Goal: Transaction & Acquisition: Purchase product/service

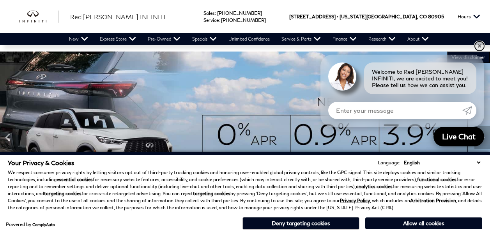
click at [480, 44] on link "✕" at bounding box center [479, 45] width 9 height 9
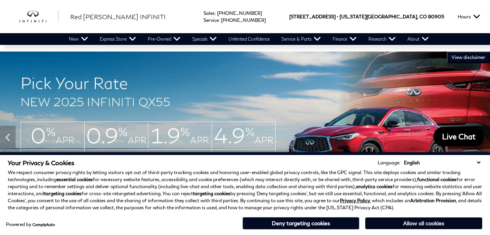
click at [423, 226] on button "Allow all cookies" at bounding box center [424, 223] width 117 height 12
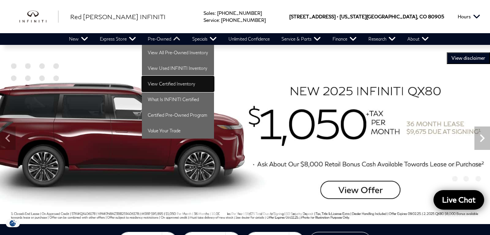
click at [170, 84] on link "View Certified Inventory" at bounding box center [178, 84] width 72 height 16
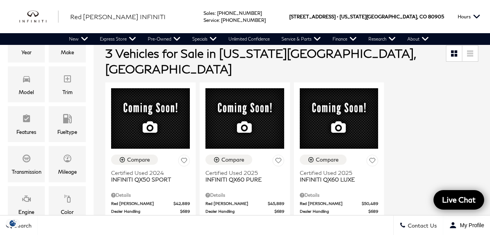
scroll to position [156, 0]
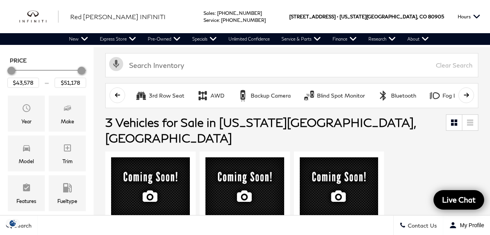
scroll to position [117, 0]
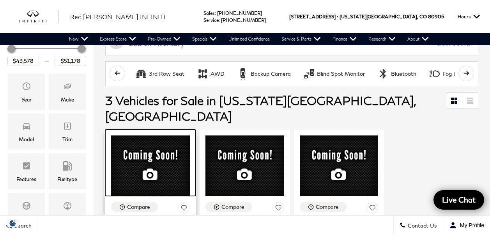
click at [162, 148] on div at bounding box center [150, 163] width 91 height 67
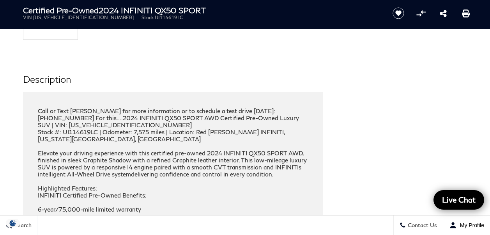
scroll to position [1132, 0]
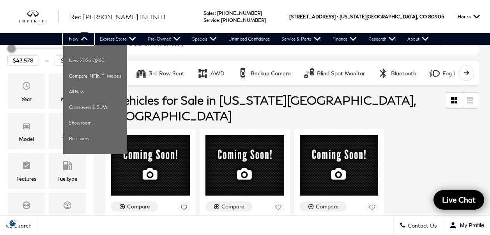
click at [76, 37] on link "New" at bounding box center [78, 39] width 31 height 12
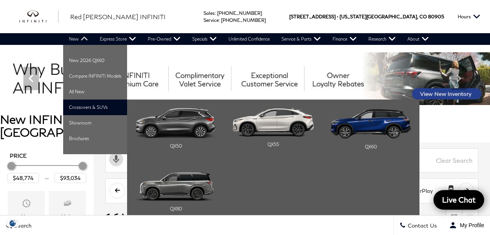
click at [90, 107] on li "Crossovers & SUVs QX50 QX55 QX60" at bounding box center [95, 108] width 64 height 16
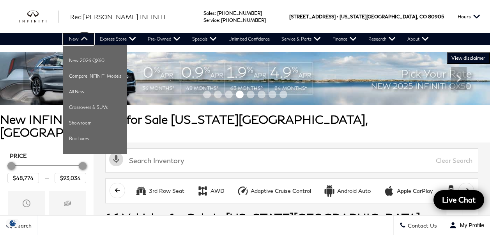
click at [84, 37] on link "New" at bounding box center [78, 39] width 31 height 12
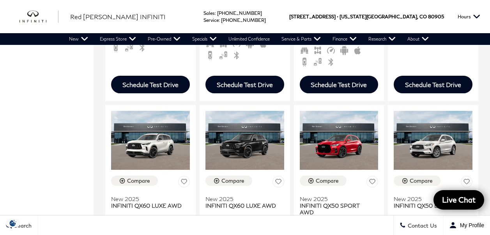
scroll to position [1093, 0]
